Goal: Check status: Check status

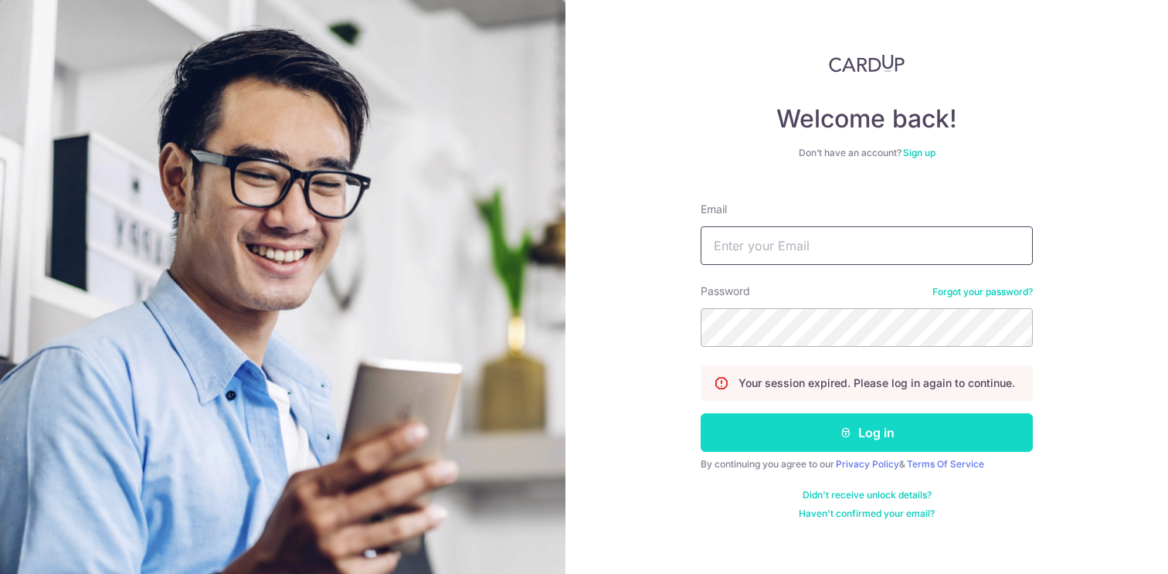
type input "[PERSON_NAME][EMAIL_ADDRESS][DOMAIN_NAME]"
click at [840, 443] on button "Log in" at bounding box center [867, 432] width 332 height 39
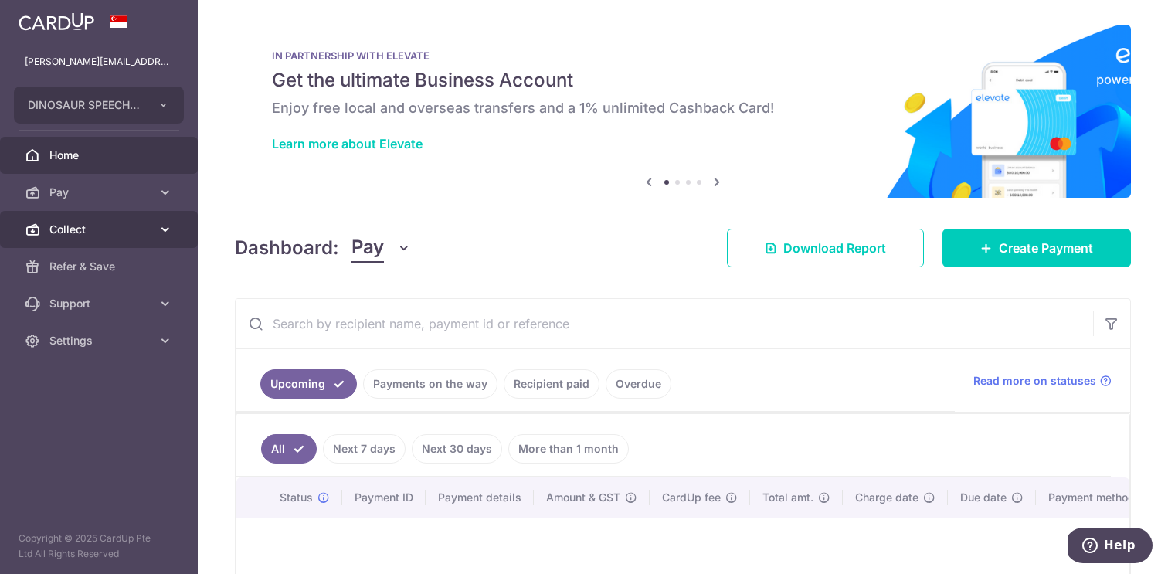
click at [131, 227] on span "Collect" at bounding box center [100, 229] width 102 height 15
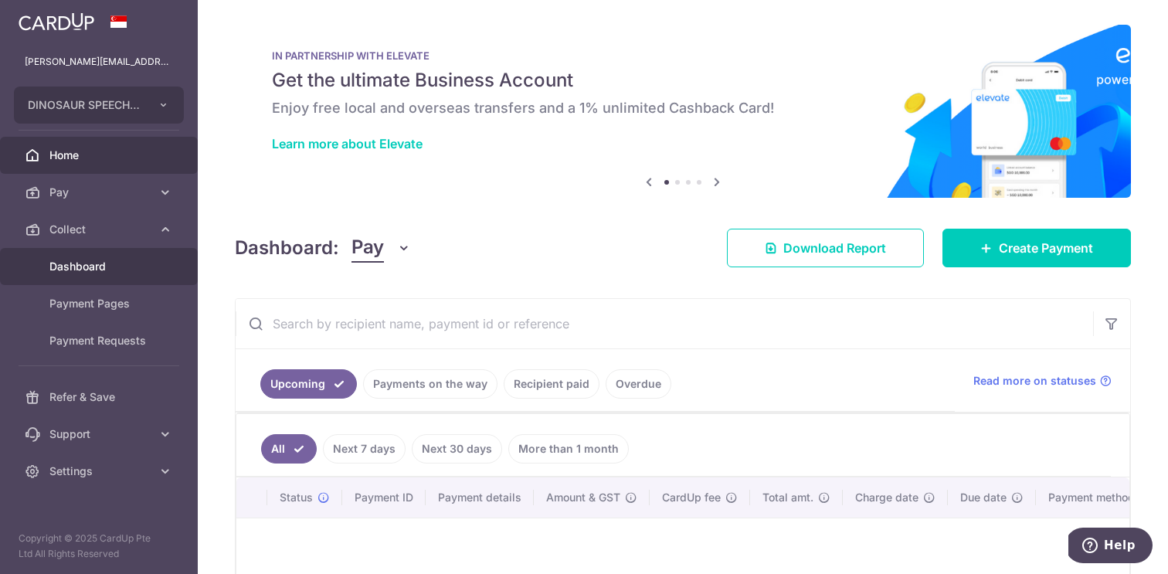
click at [119, 269] on span "Dashboard" at bounding box center [100, 266] width 102 height 15
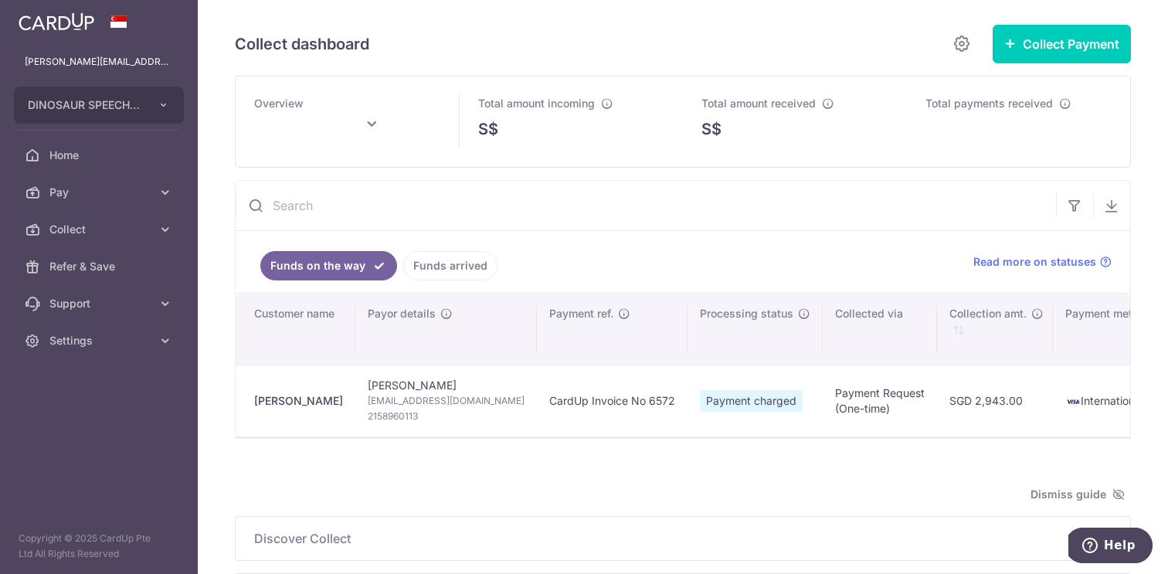
click at [729, 406] on span "Payment charged" at bounding box center [751, 401] width 103 height 22
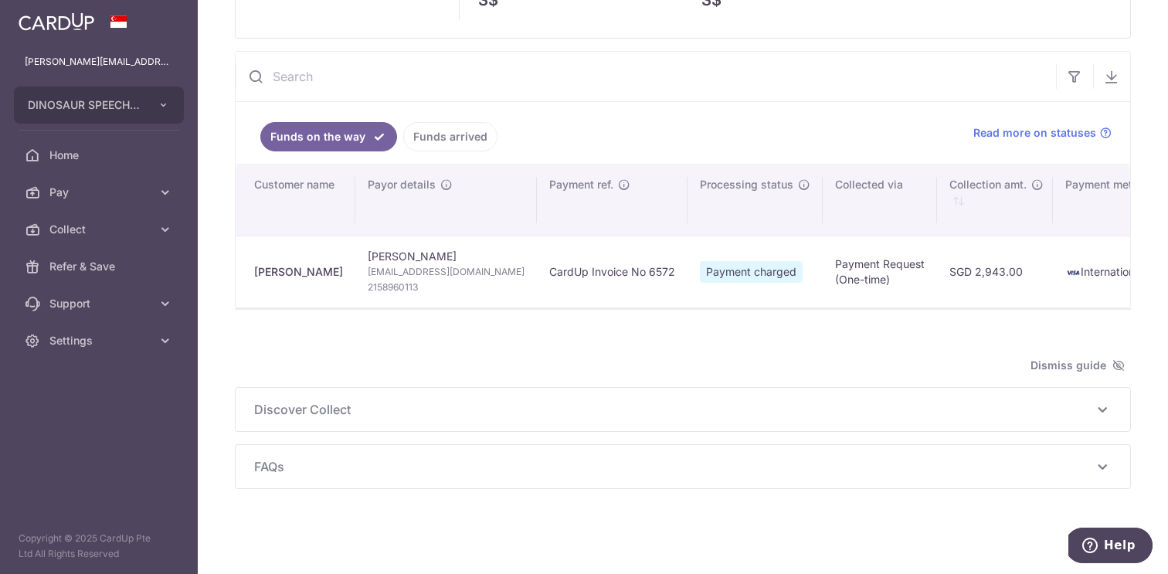
scroll to position [121, 0]
